Goal: Task Accomplishment & Management: Complete application form

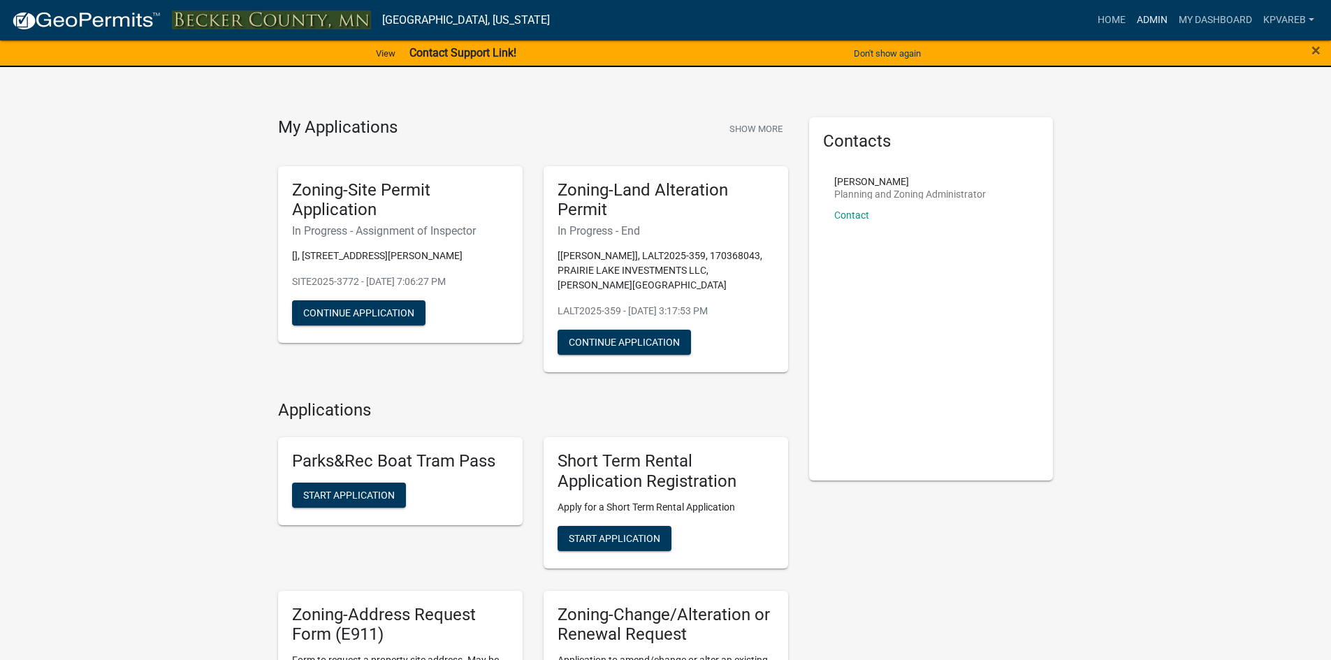
click at [1146, 20] on link "Admin" at bounding box center [1152, 20] width 42 height 27
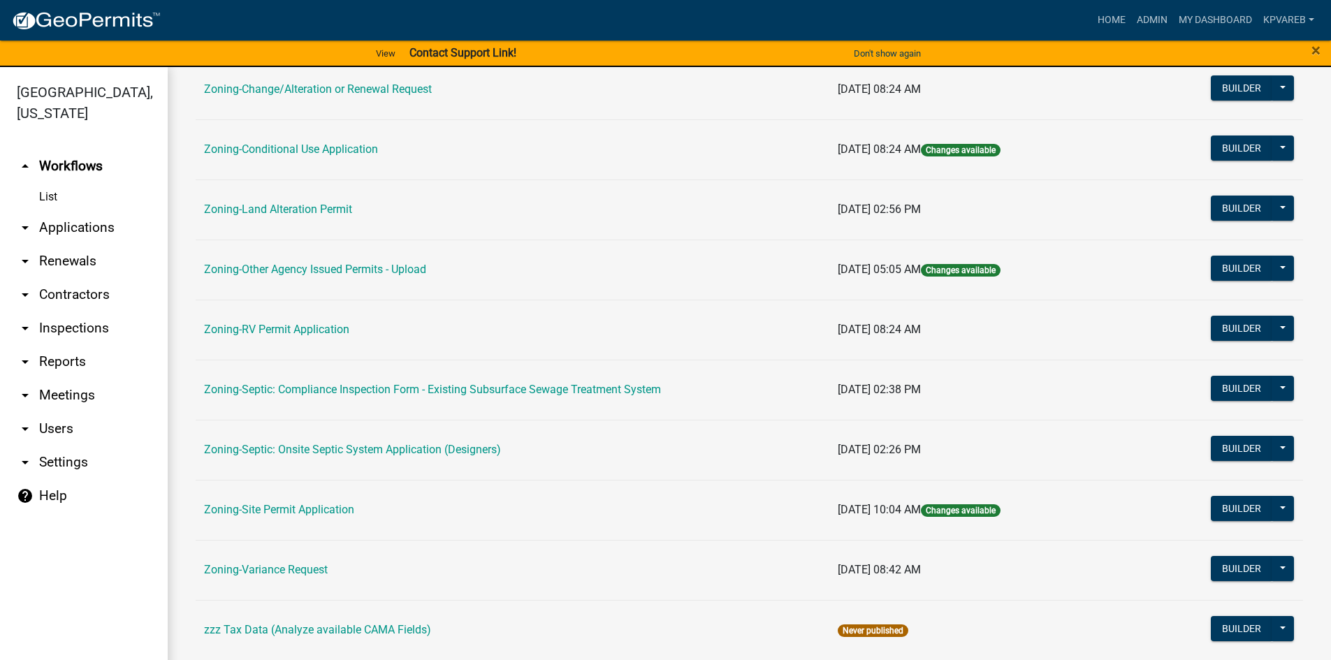
scroll to position [412, 0]
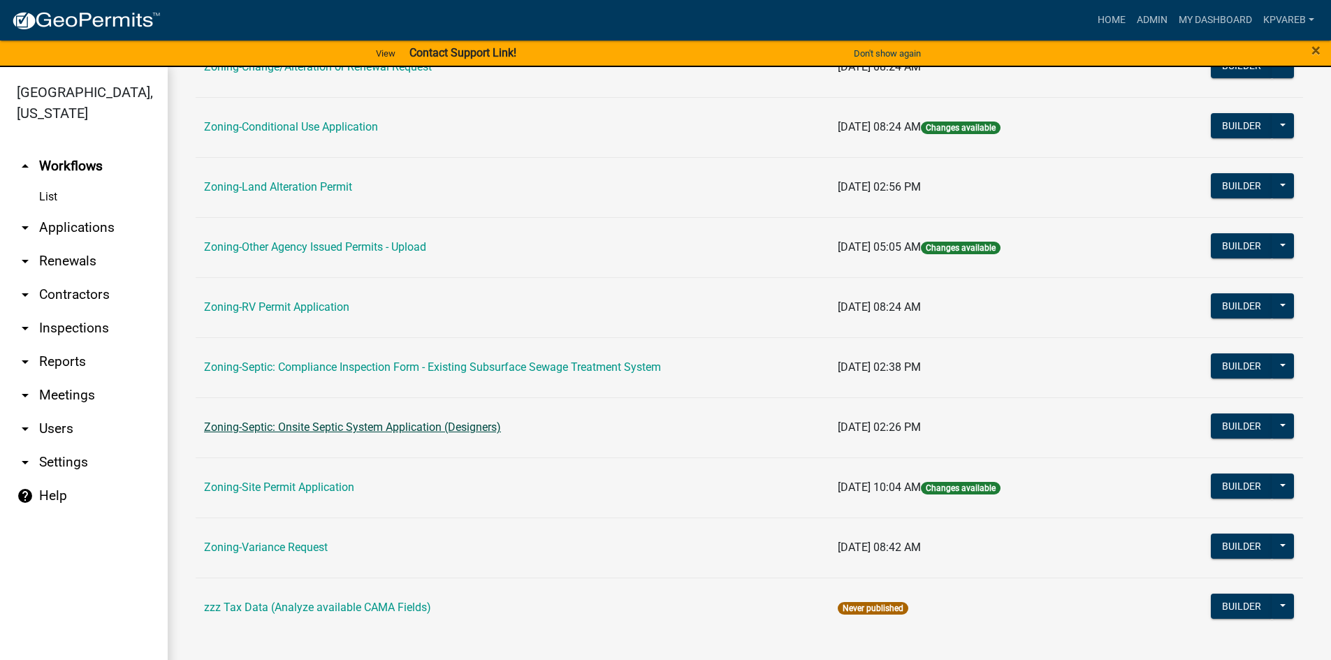
click at [458, 428] on link "Zoning-Septic: Onsite Septic System Application (Designers)" at bounding box center [352, 427] width 297 height 13
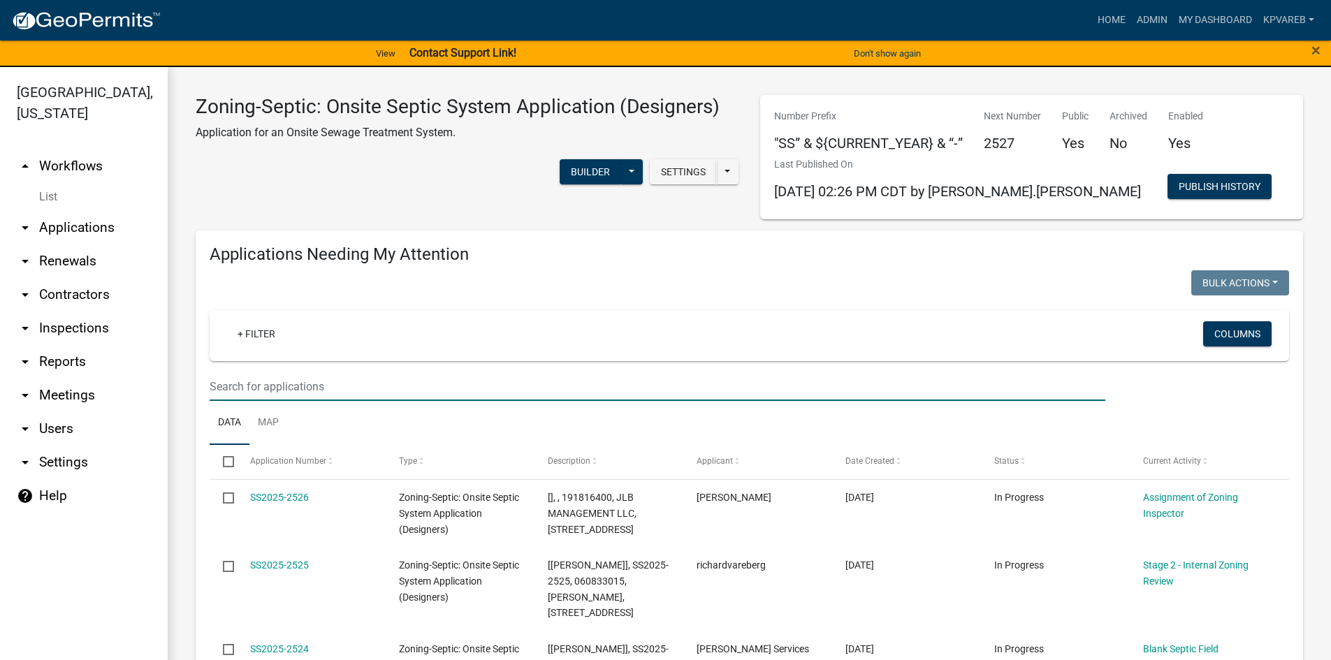
click at [234, 383] on input "text" at bounding box center [658, 386] width 896 height 29
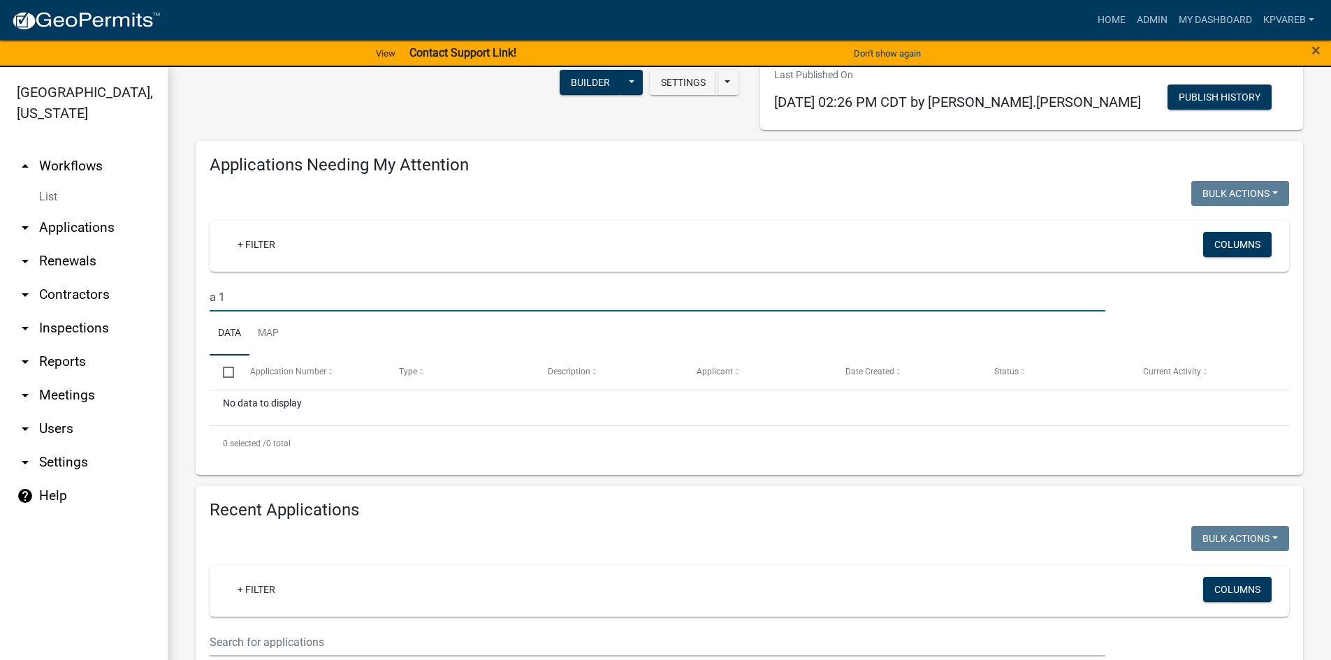
scroll to position [279, 0]
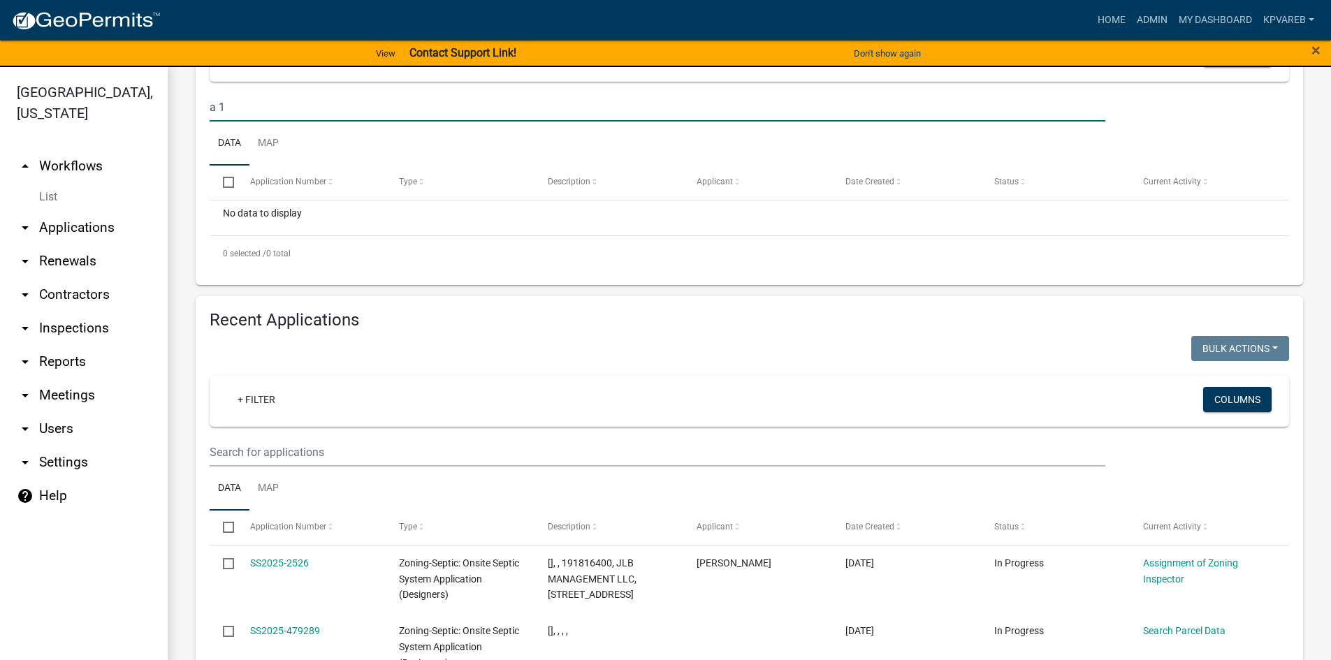
type input "a 1"
click at [231, 426] on div "+ Filter Columns" at bounding box center [749, 401] width 1067 height 51
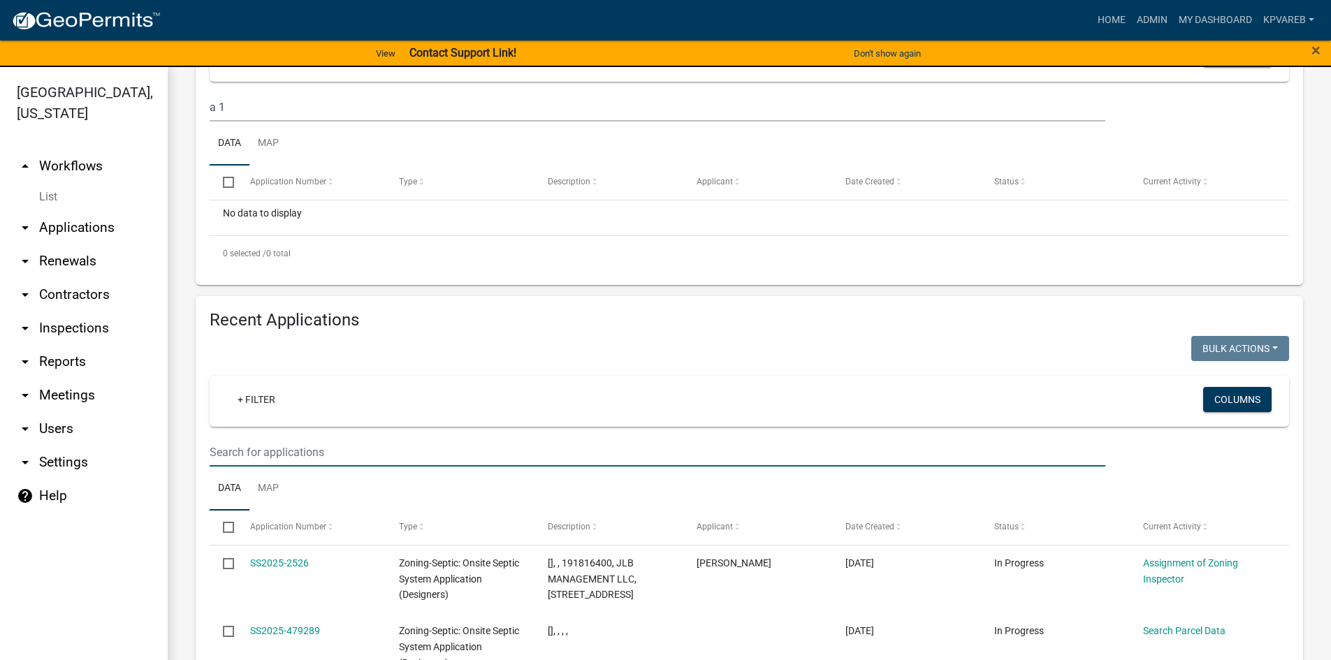
click at [219, 454] on input "text" at bounding box center [658, 452] width 896 height 29
type input "a-1"
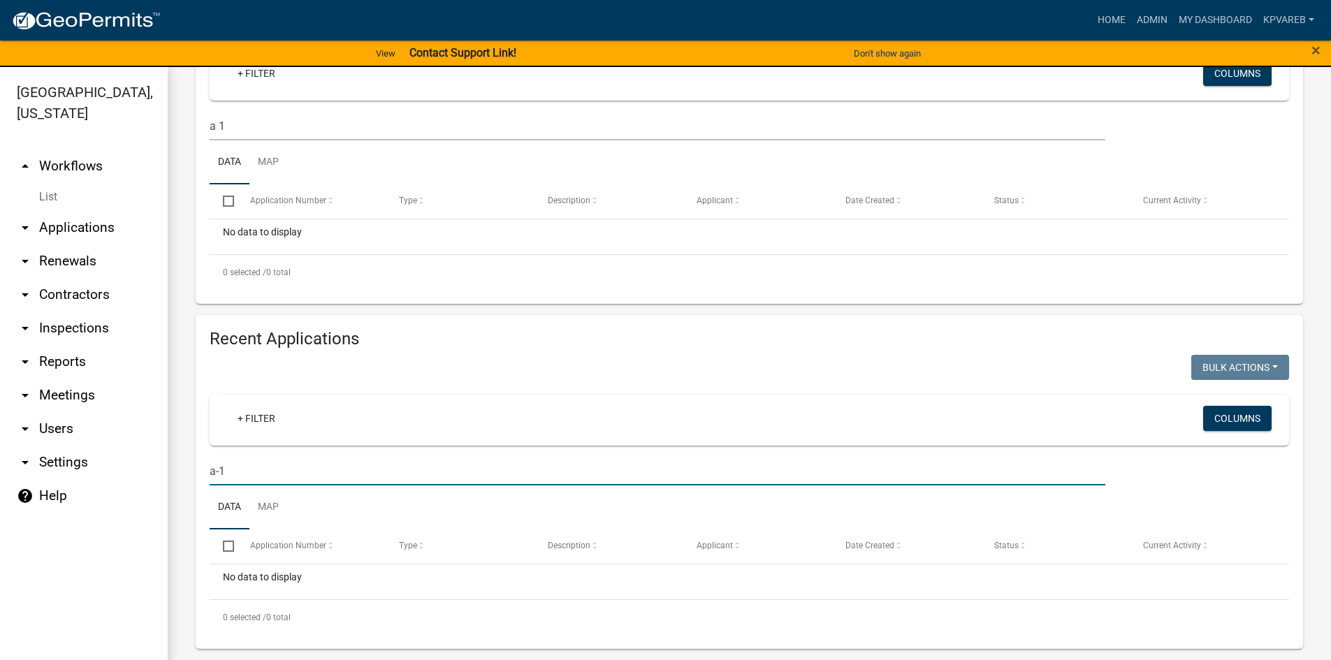
scroll to position [17, 0]
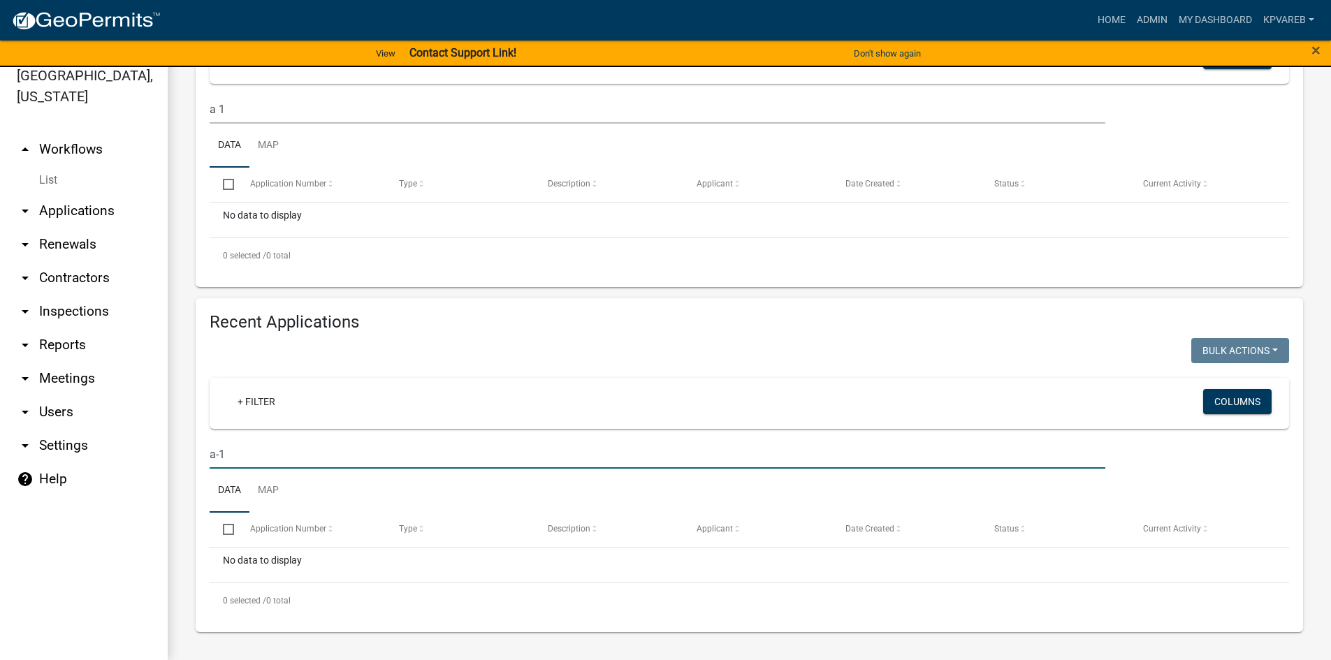
drag, startPoint x: 268, startPoint y: 455, endPoint x: 147, endPoint y: 485, distance: 125.2
click at [147, 485] on div "[GEOGRAPHIC_DATA], [US_STATE] arrow_drop_up Workflows List arrow_drop_down Appl…" at bounding box center [665, 355] width 1331 height 610
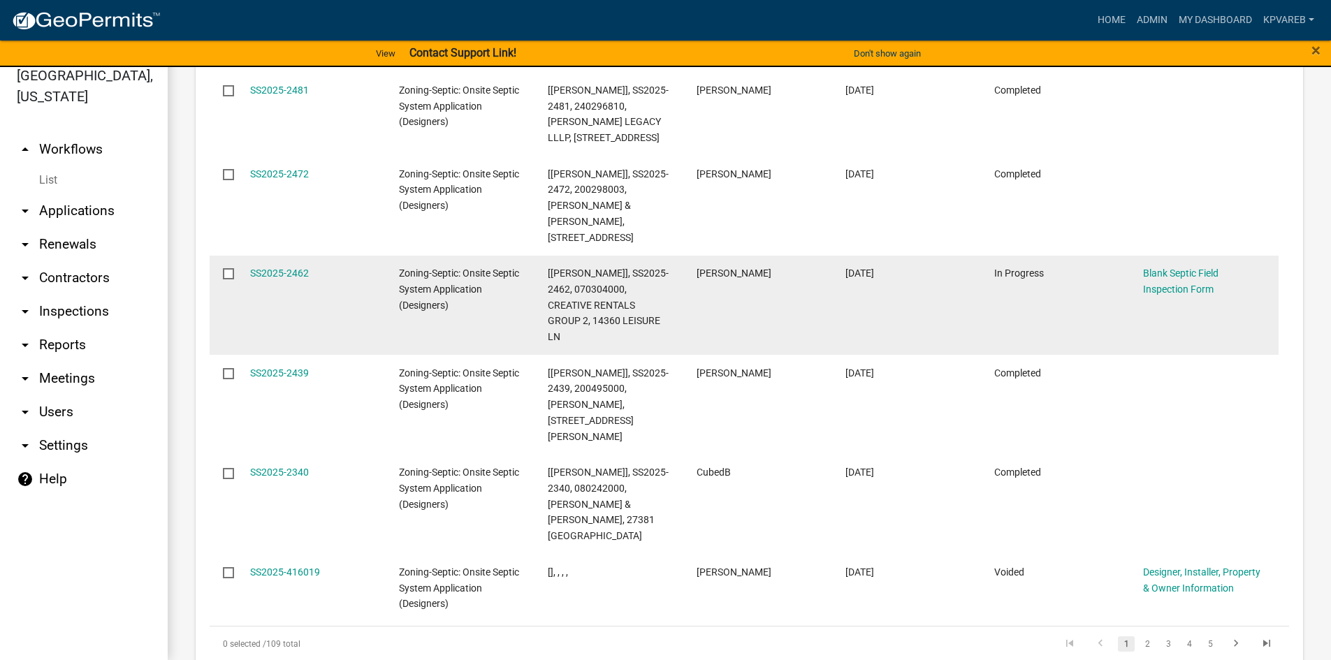
scroll to position [1078, 0]
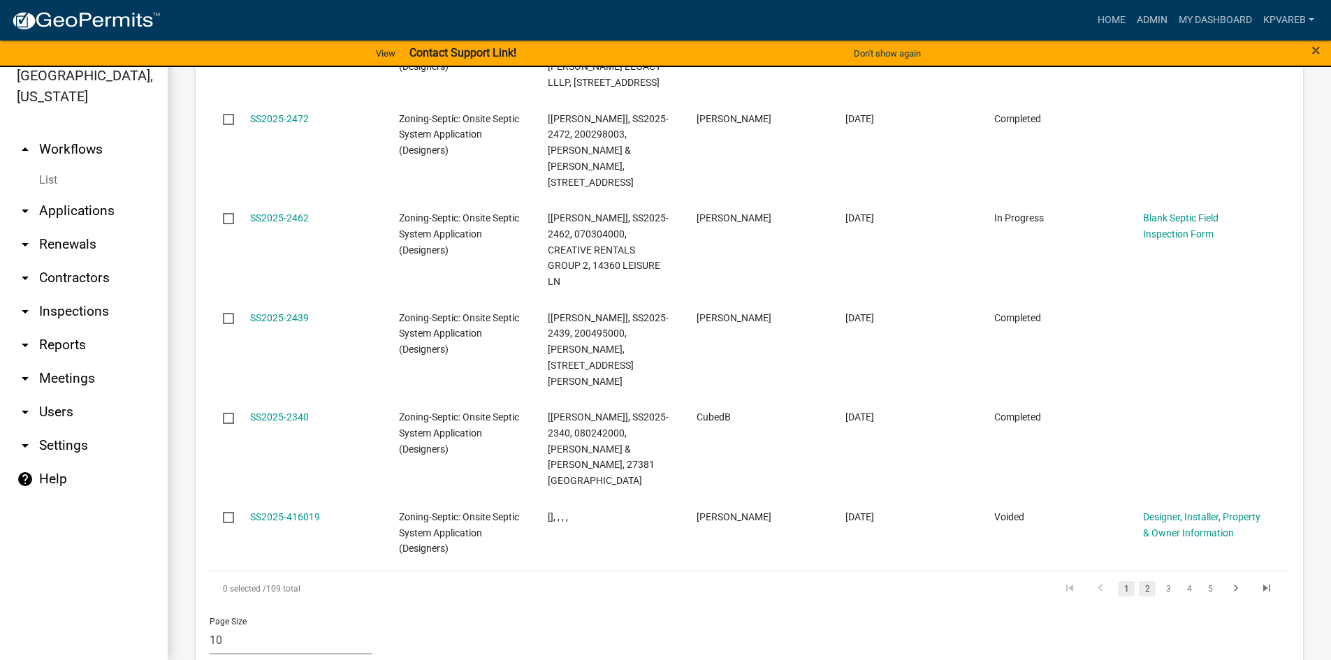
click at [1141, 581] on link "2" at bounding box center [1147, 588] width 17 height 15
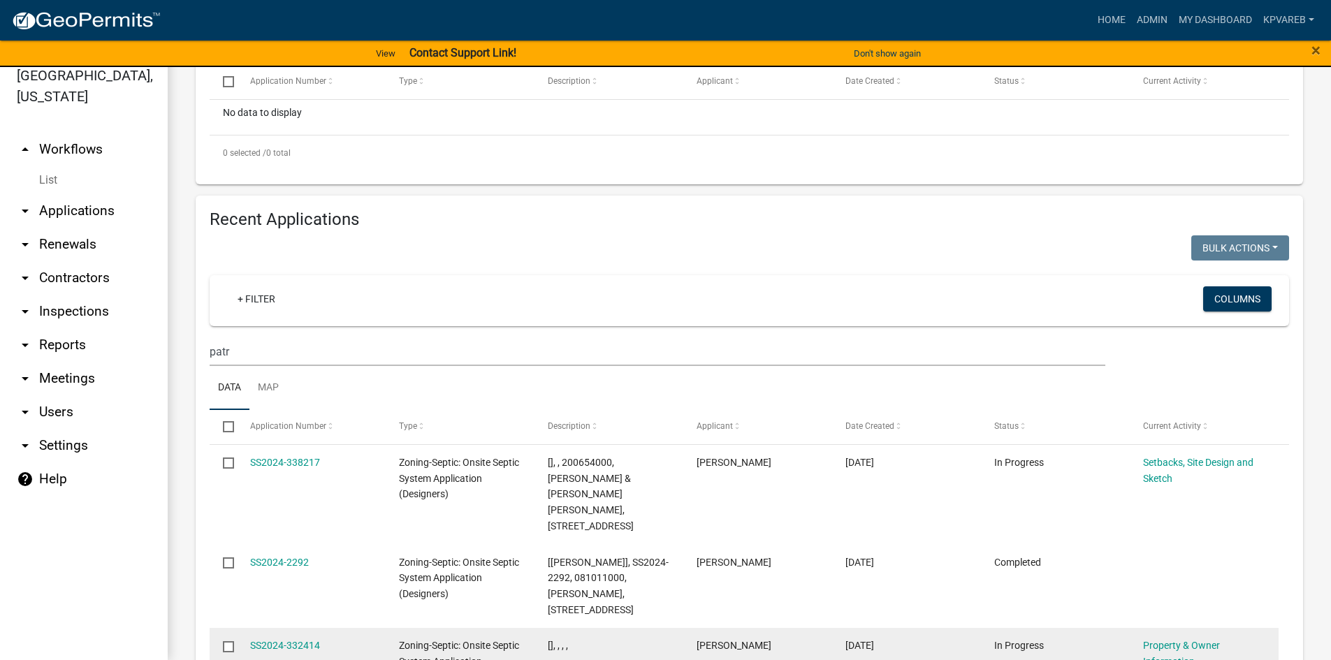
scroll to position [154, 0]
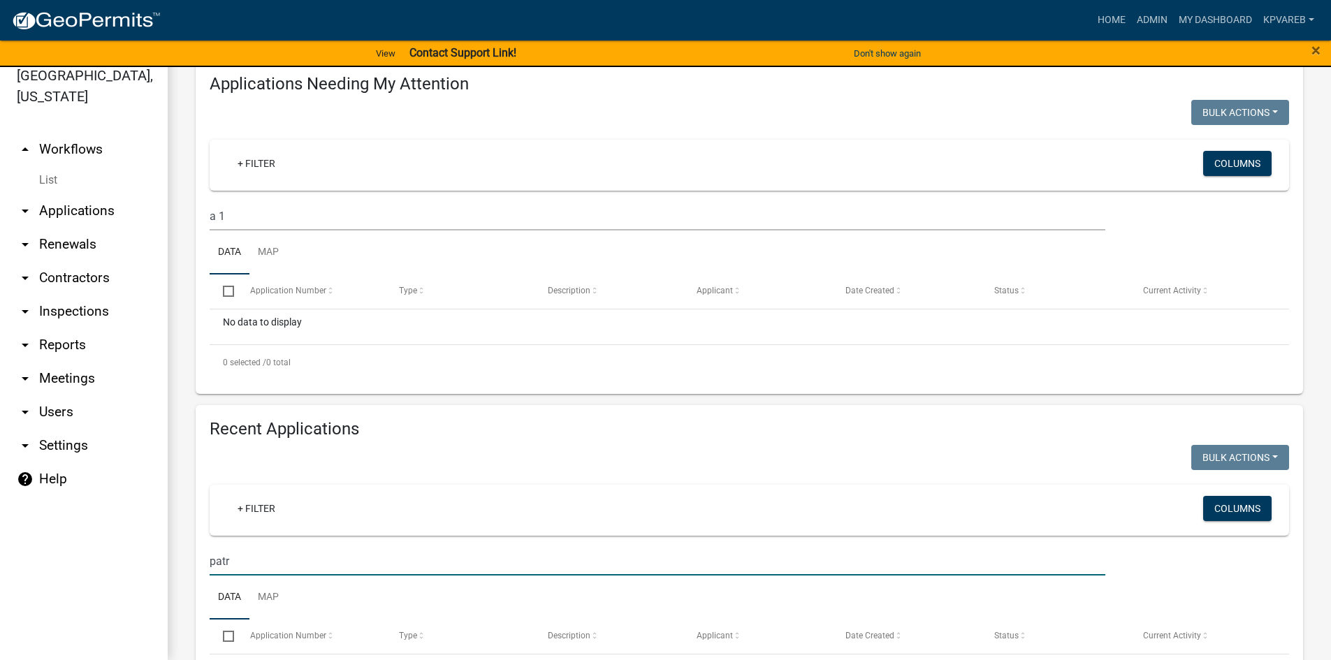
drag, startPoint x: 236, startPoint y: 558, endPoint x: 143, endPoint y: 579, distance: 95.9
click at [143, 579] on div "[GEOGRAPHIC_DATA], [US_STATE] arrow_drop_up Workflows List arrow_drop_down Appl…" at bounding box center [665, 355] width 1331 height 610
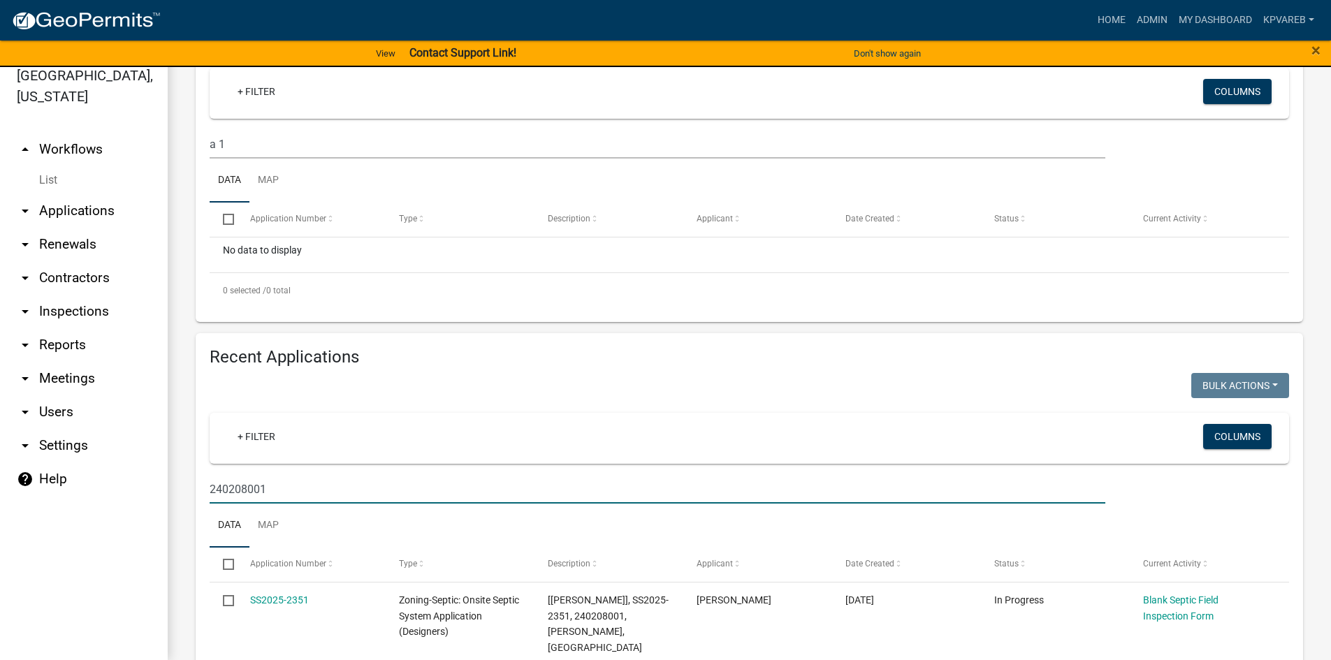
scroll to position [313, 0]
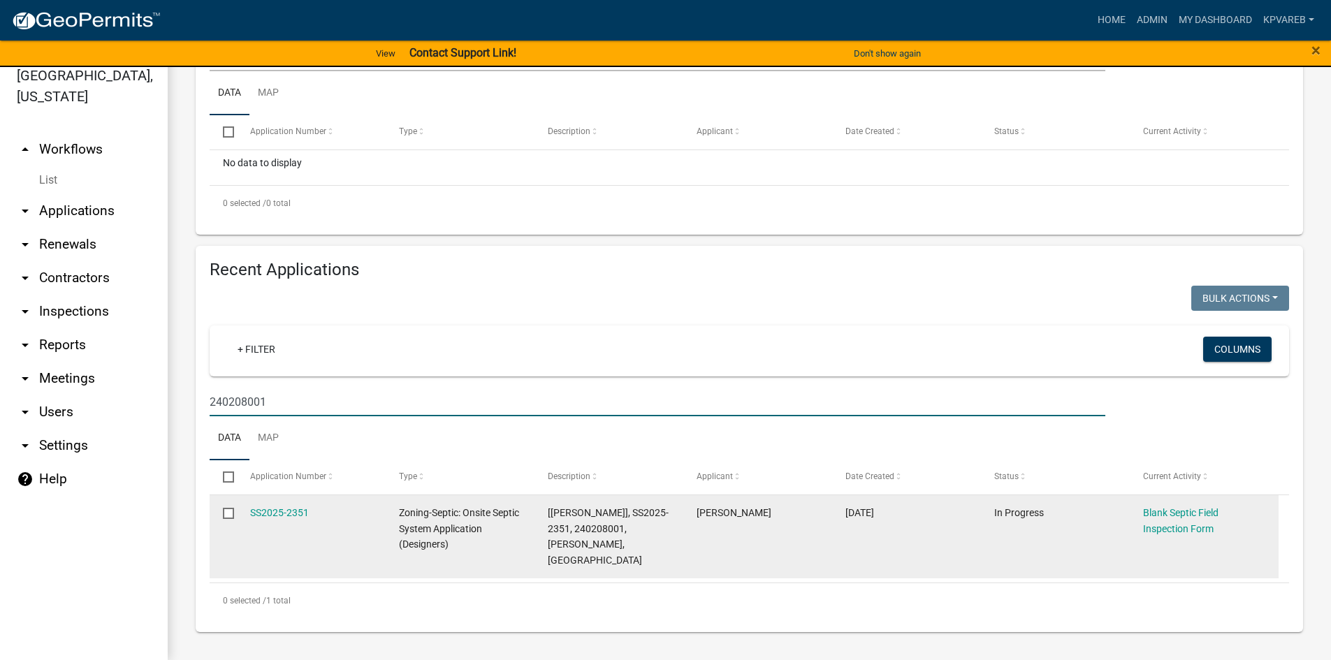
type input "240208001"
click at [1172, 518] on div "Blank Septic Field Inspection Form" at bounding box center [1204, 521] width 122 height 32
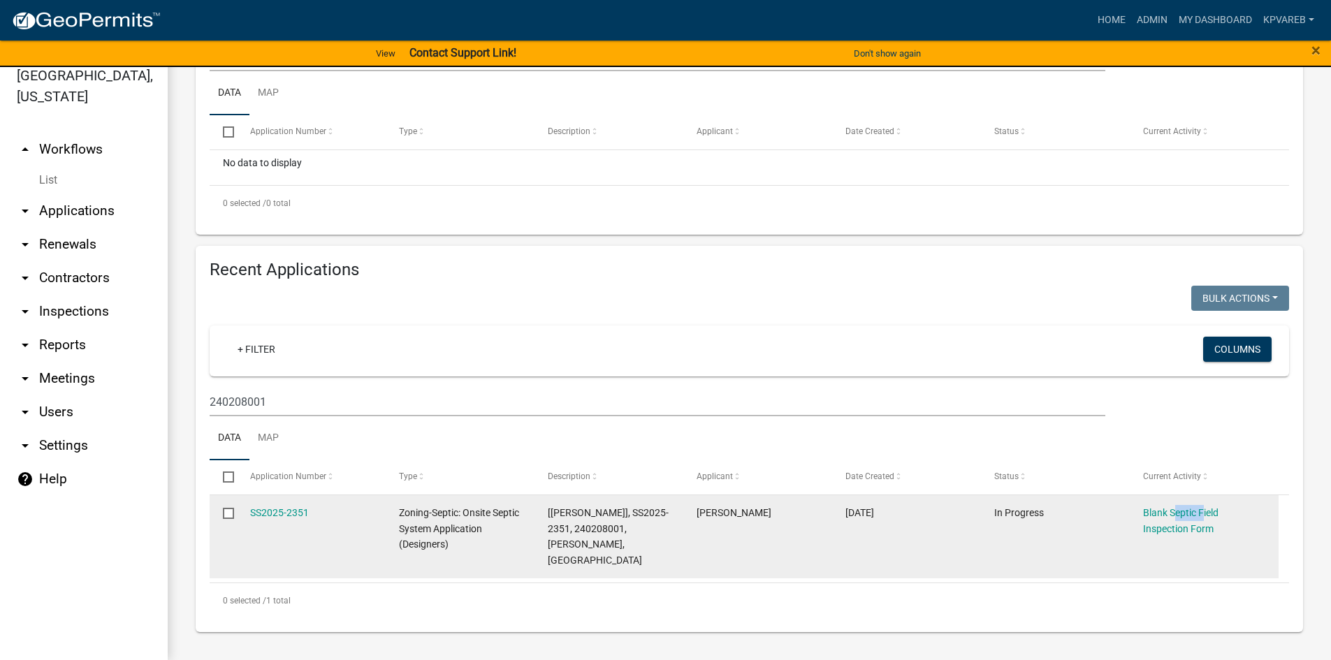
click at [1172, 518] on div "Blank Septic Field Inspection Form" at bounding box center [1204, 521] width 122 height 32
click at [286, 518] on link "SS2025-2351" at bounding box center [279, 512] width 59 height 11
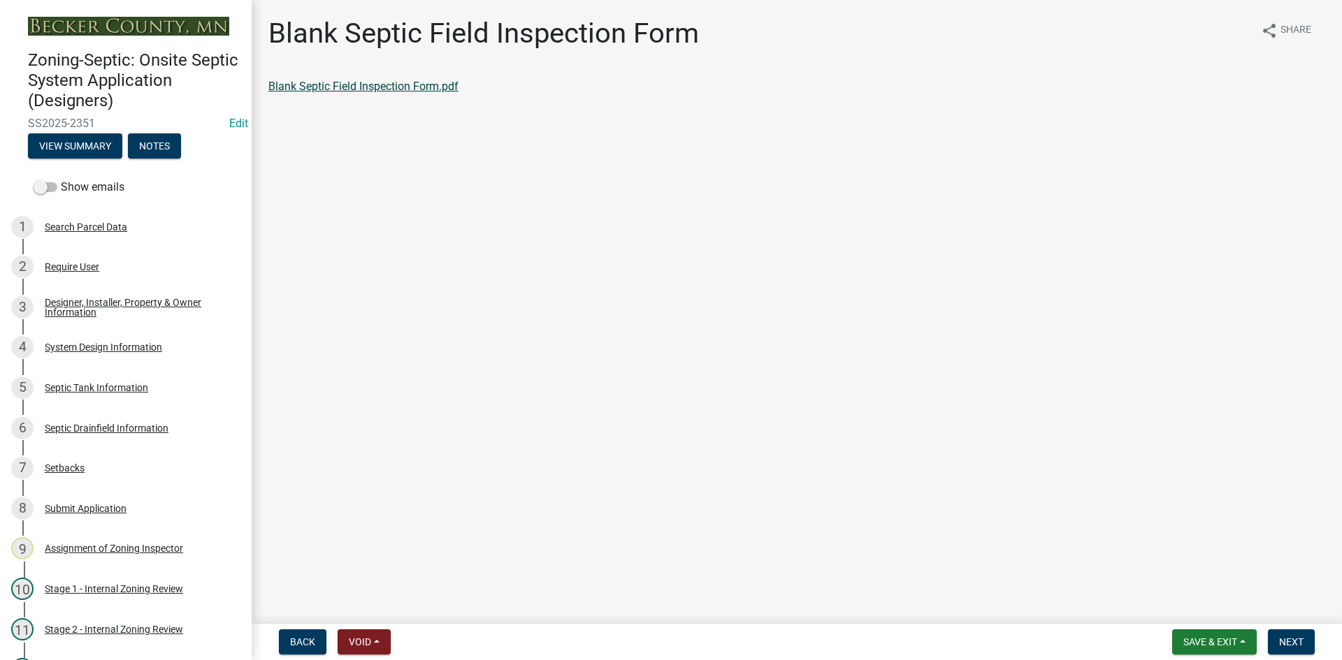
click at [378, 88] on link "Blank Septic Field Inspection Form.pdf" at bounding box center [363, 86] width 190 height 13
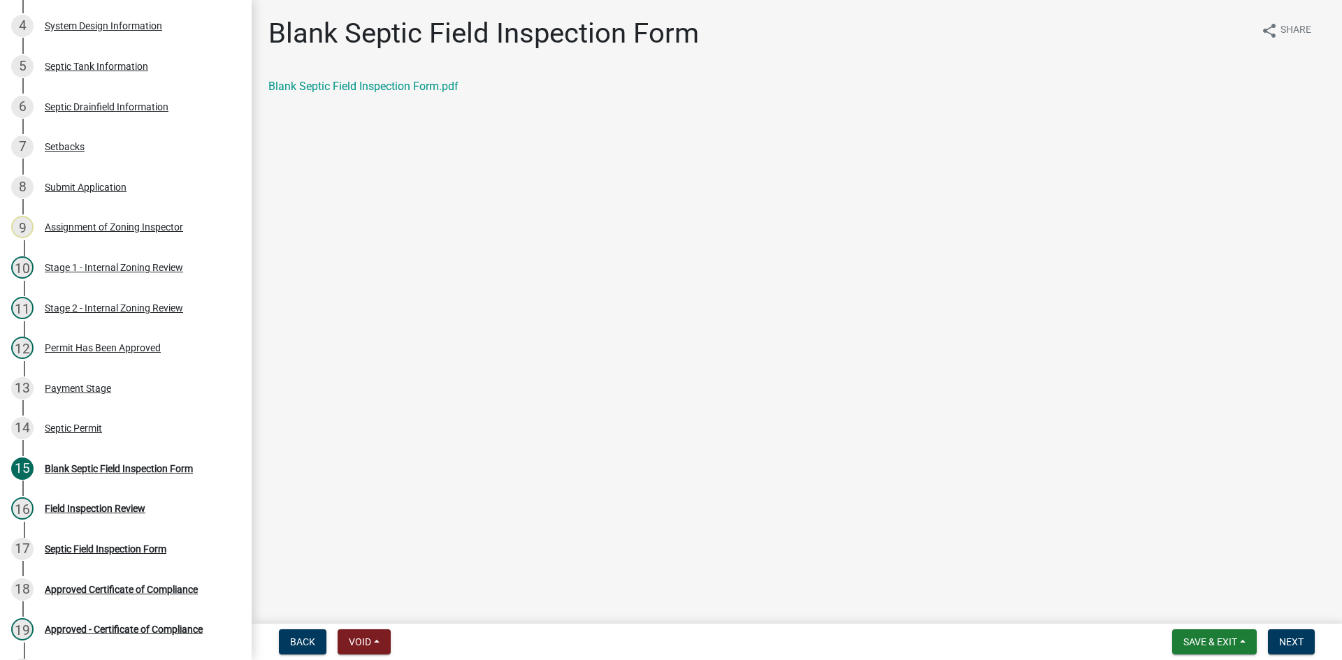
scroll to position [363, 0]
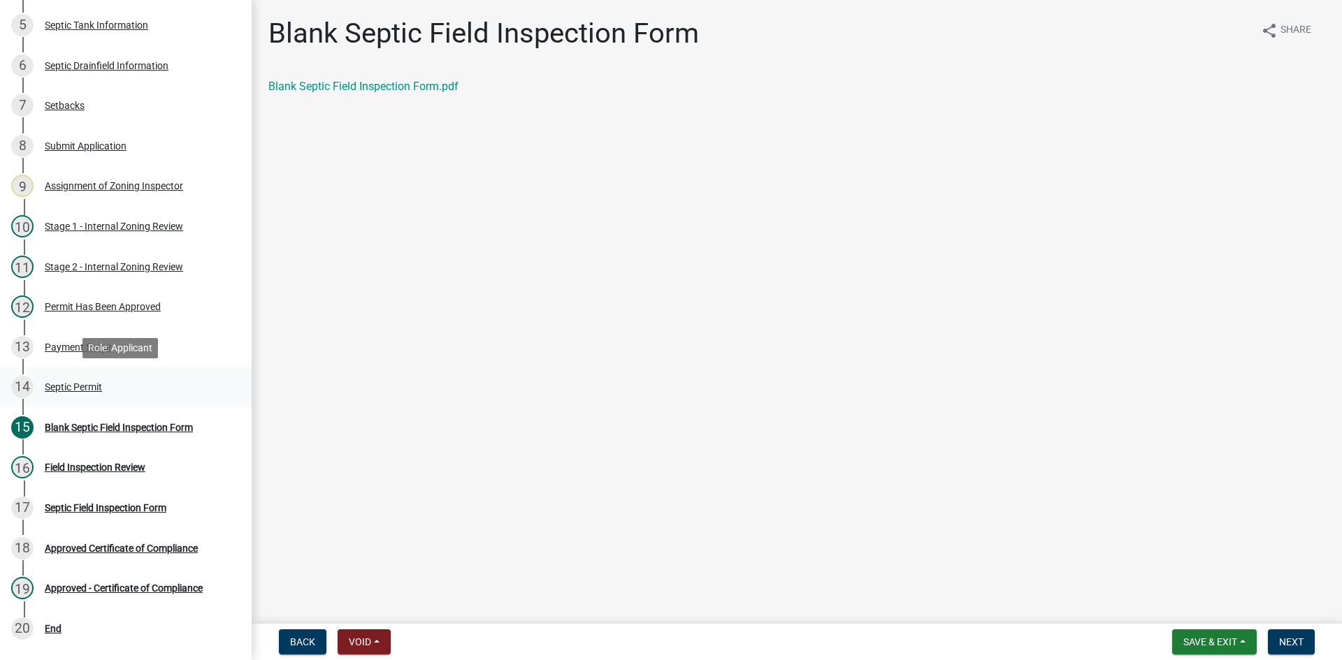
click at [99, 394] on div "14 Septic Permit" at bounding box center [120, 387] width 218 height 22
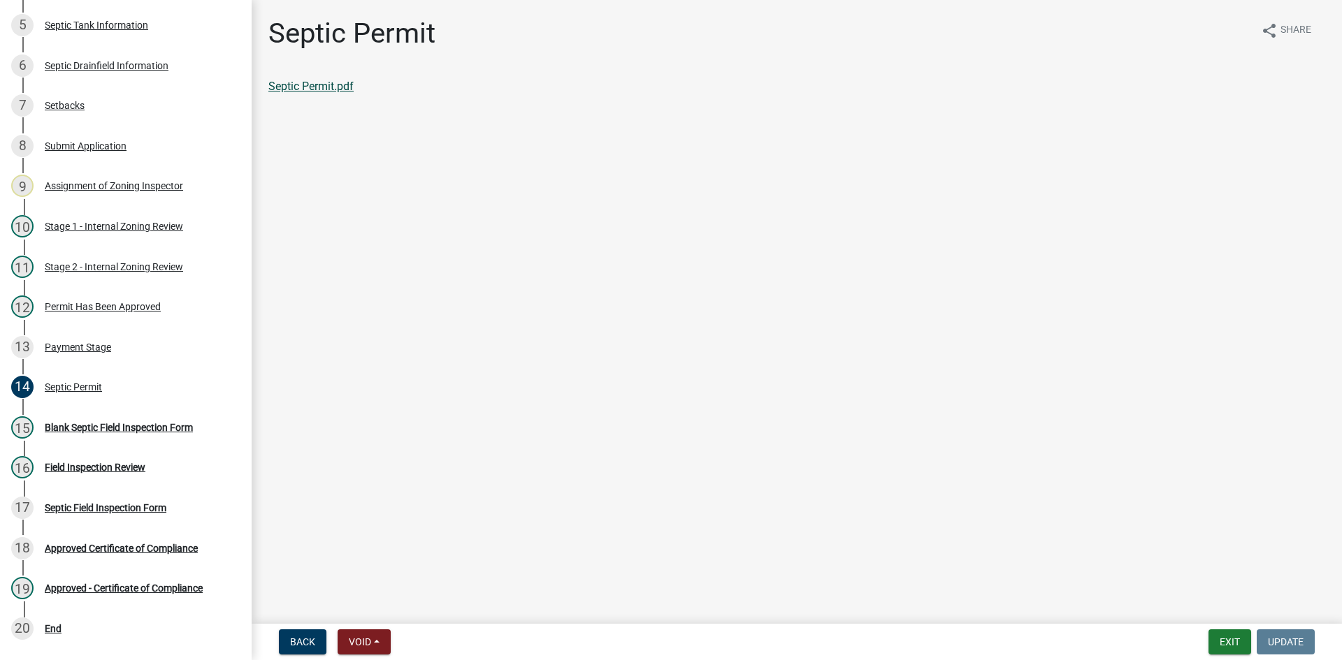
click at [325, 89] on link "Septic Permit.pdf" at bounding box center [310, 86] width 85 height 13
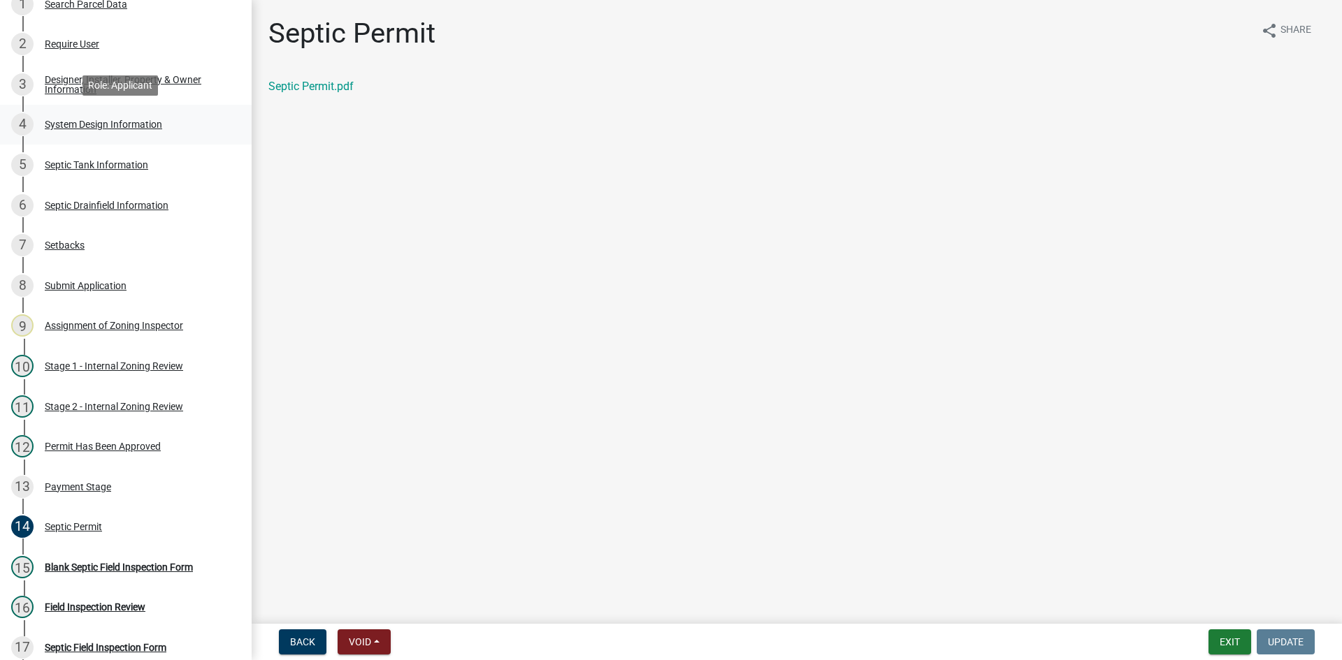
click at [137, 122] on div "System Design Information" at bounding box center [103, 124] width 117 height 10
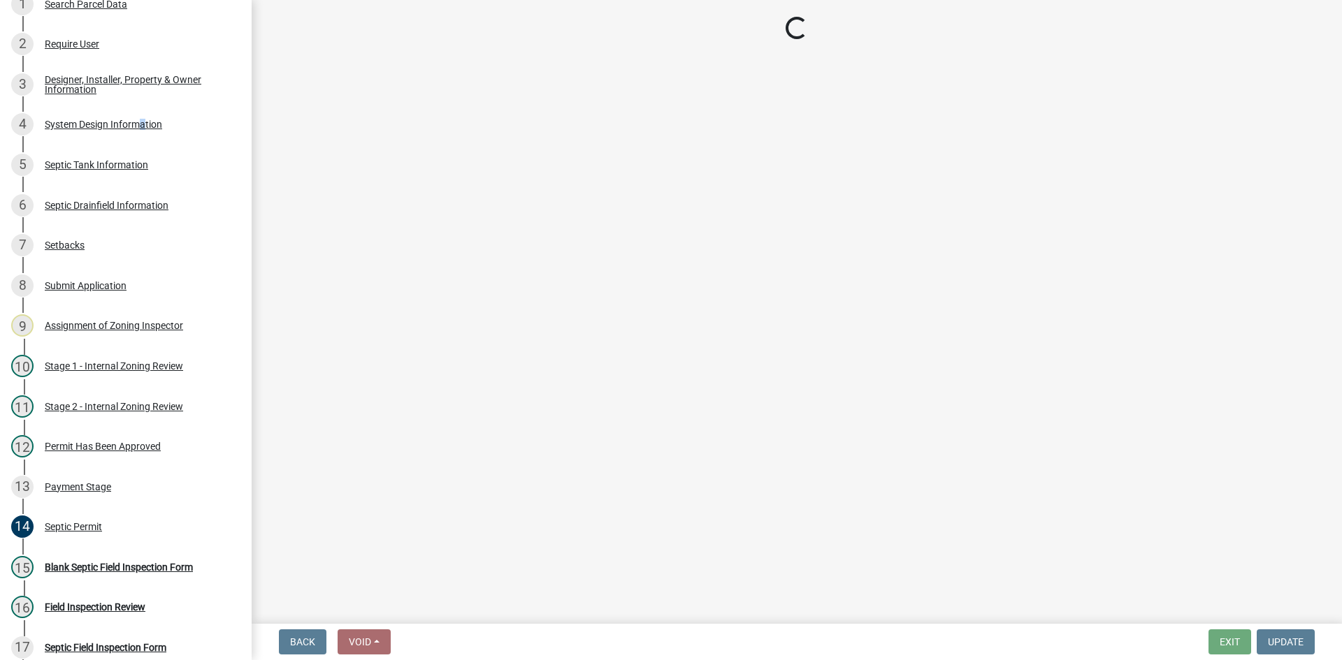
select select "55497d75-c43f-4635-a730-e0737ce05d56"
select select "25258e87-3ef9-4f1c-a5f1-75a1d463abfb"
select select "011fbff4-a41d-4a75-9bd8-71c7e6c69e0d"
select select "85fdfef2-2683-4311-b5d5-5505f6411127"
select select "ba735beb-519e-40f0-ae20-62d65fc4c46b"
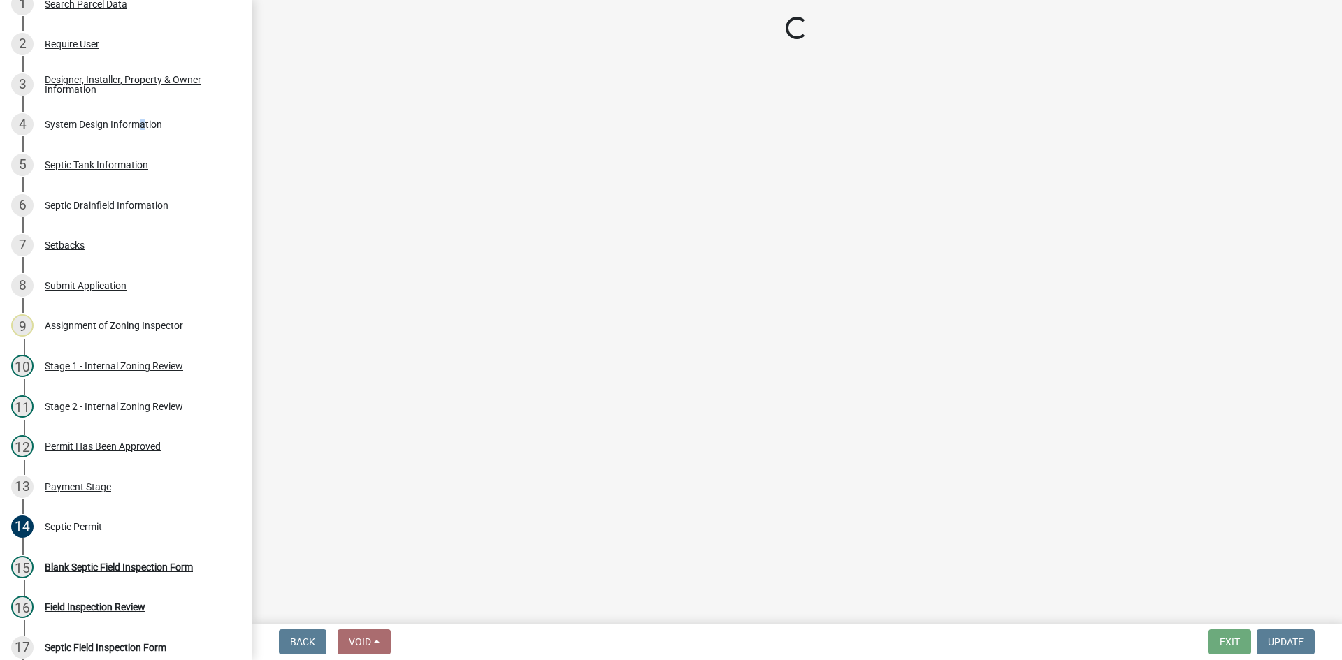
select select "7b30f360-6895-496a-9f34-da1efdcbc234"
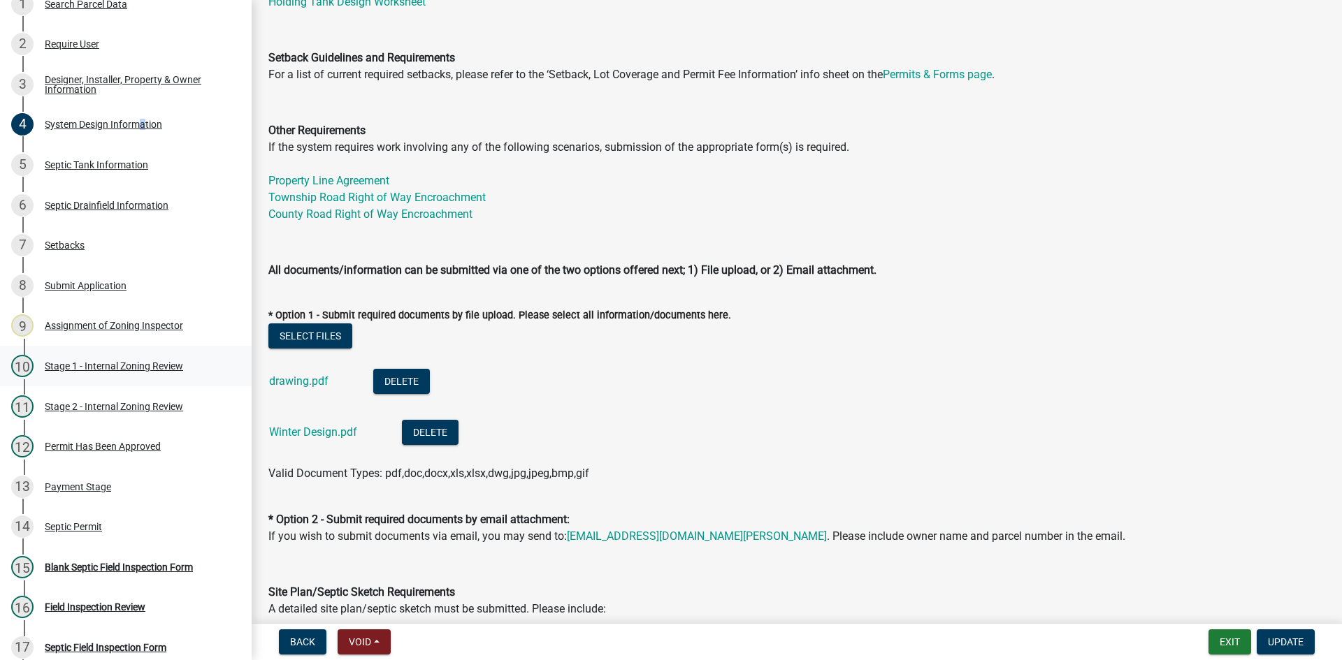
scroll to position [419, 0]
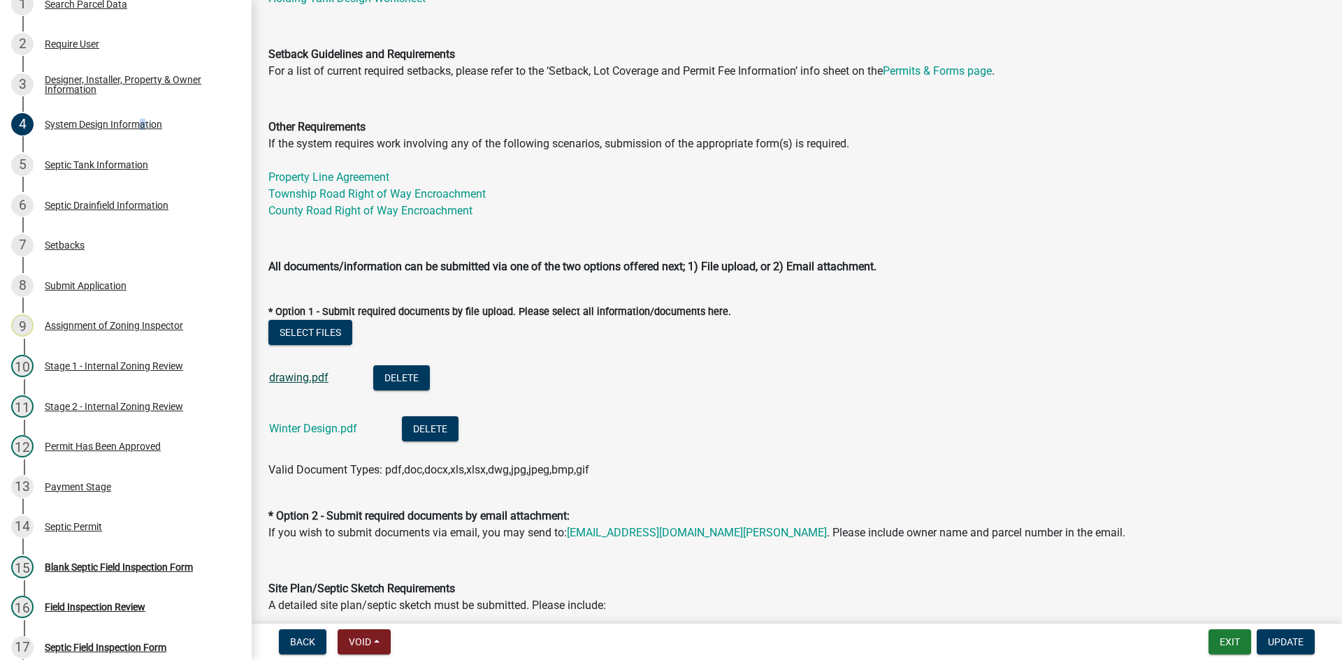
click at [280, 374] on link "drawing.pdf" at bounding box center [298, 377] width 59 height 13
click at [301, 426] on link "Winter Design.pdf" at bounding box center [313, 428] width 88 height 13
